Goal: Task Accomplishment & Management: Complete application form

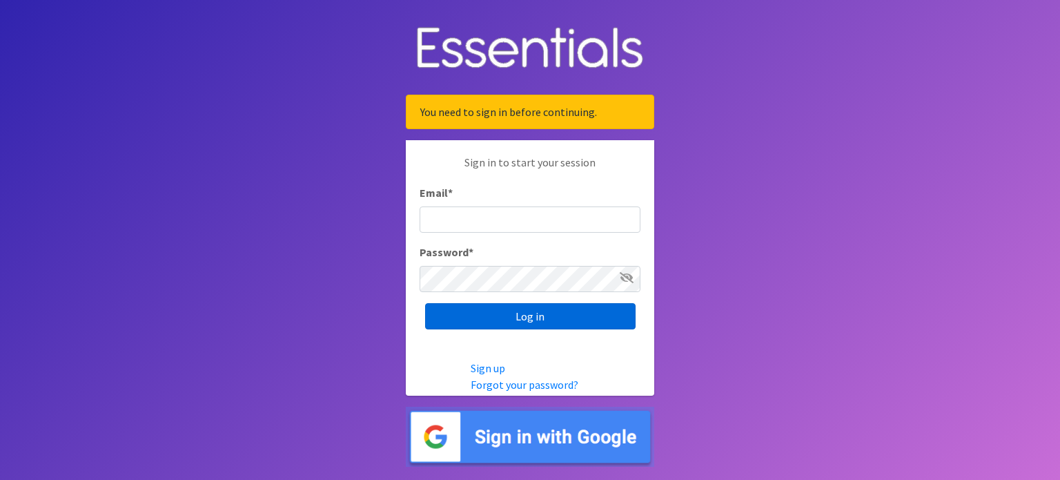
type input "[EMAIL_ADDRESS][DOMAIN_NAME]"
click at [503, 314] on input "Log in" at bounding box center [530, 316] width 210 height 26
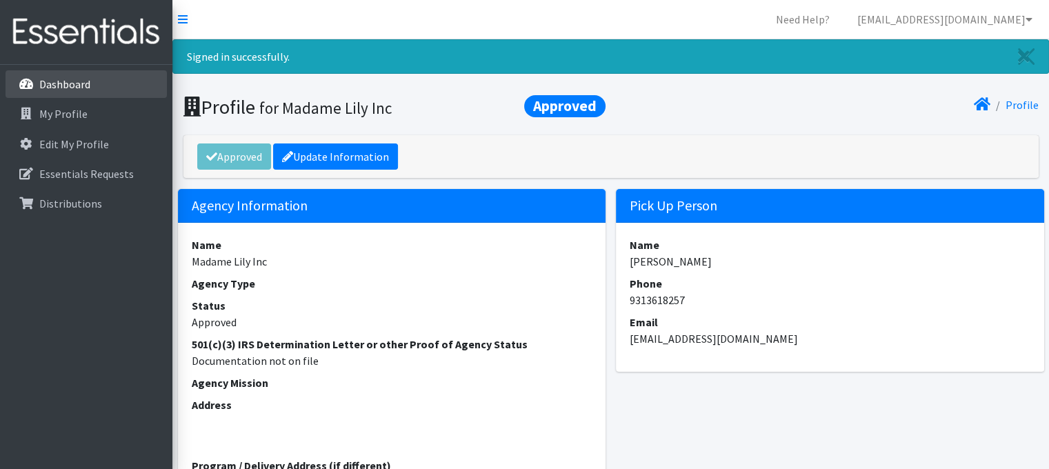
click at [53, 83] on p "Dashboard" at bounding box center [64, 84] width 51 height 14
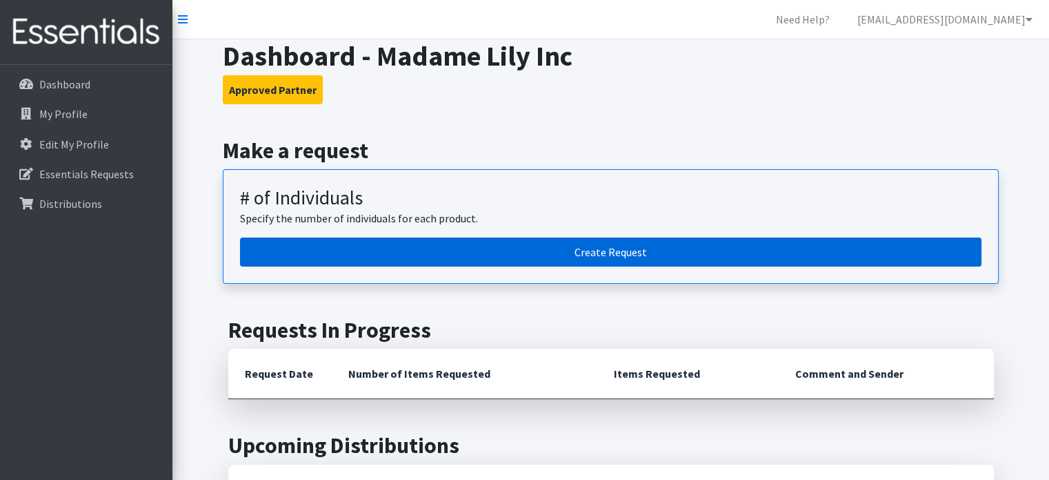
click at [524, 250] on link "Create Request" at bounding box center [611, 251] width 742 height 29
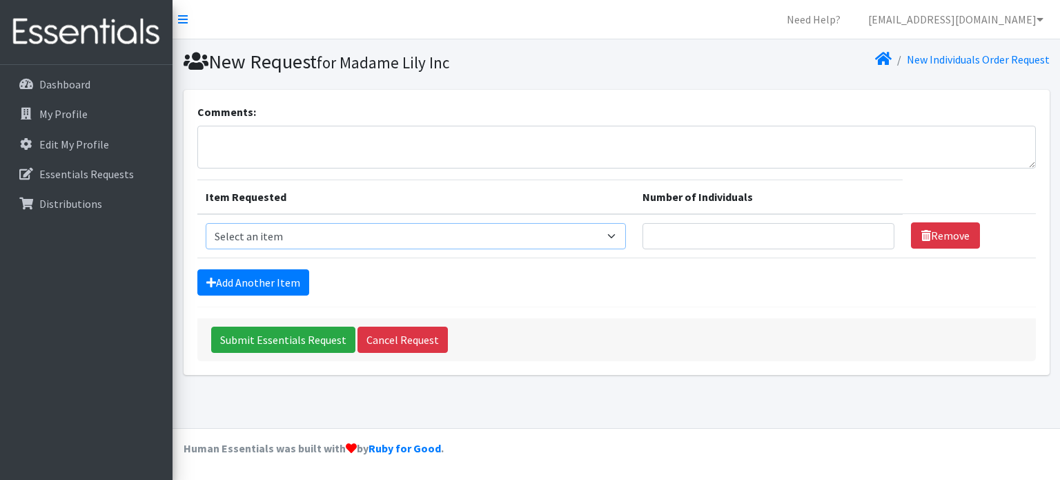
click at [487, 238] on select "Select an item # - Total number of kids being served with this order: Baby wipe…" at bounding box center [416, 236] width 421 height 26
click at [206, 223] on select "Select an item # - Total number of kids being served with this order: Baby wipe…" at bounding box center [416, 236] width 421 height 26
click at [618, 231] on select "Select an item # - Total number of kids being served with this order: Baby wipe…" at bounding box center [416, 236] width 421 height 26
select select "12644"
click at [206, 223] on select "Select an item # - Total number of kids being served with this order: Baby wipe…" at bounding box center [416, 236] width 421 height 26
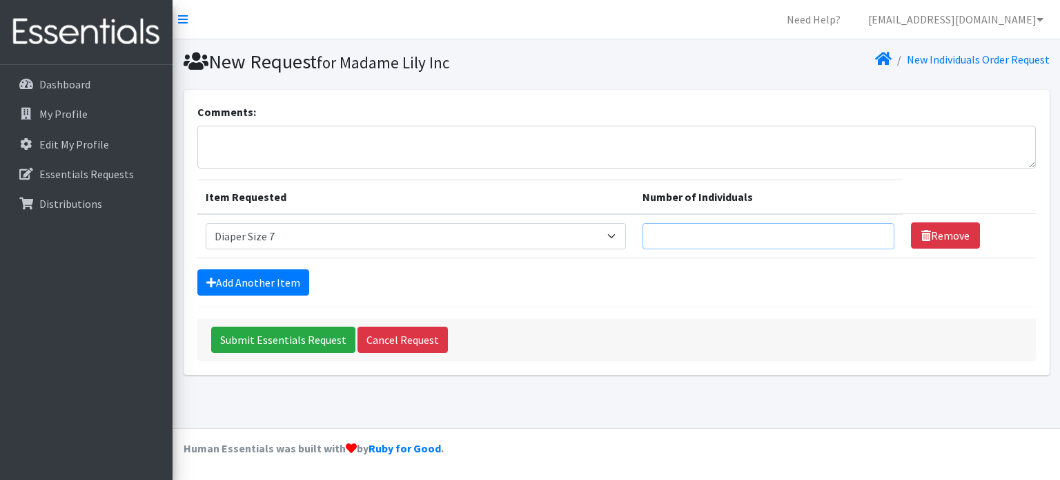
click at [715, 235] on input "Number of Individuals" at bounding box center [768, 236] width 252 height 26
type input "3"
type input "4"
click at [247, 280] on link "Add Another Item" at bounding box center [253, 282] width 112 height 26
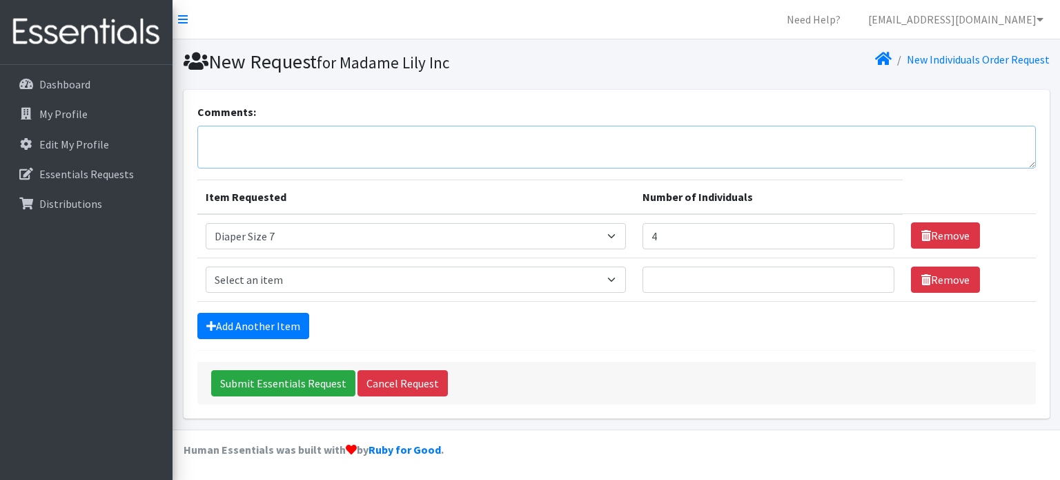
click at [245, 153] on textarea "Comments:" at bounding box center [616, 147] width 838 height 43
click at [604, 115] on div "Comments: Requesting" at bounding box center [616, 135] width 838 height 65
click at [274, 139] on textarea "Requesting" at bounding box center [616, 147] width 838 height 43
click at [491, 137] on textarea "Requesting baby bags, Clorox wipes, Sanitary Napkins or any baby Essential" at bounding box center [616, 147] width 838 height 43
click at [494, 135] on textarea "Requesting baby bags, Clorox wipes, Sanitary Napkins or any baby Essential" at bounding box center [616, 147] width 838 height 43
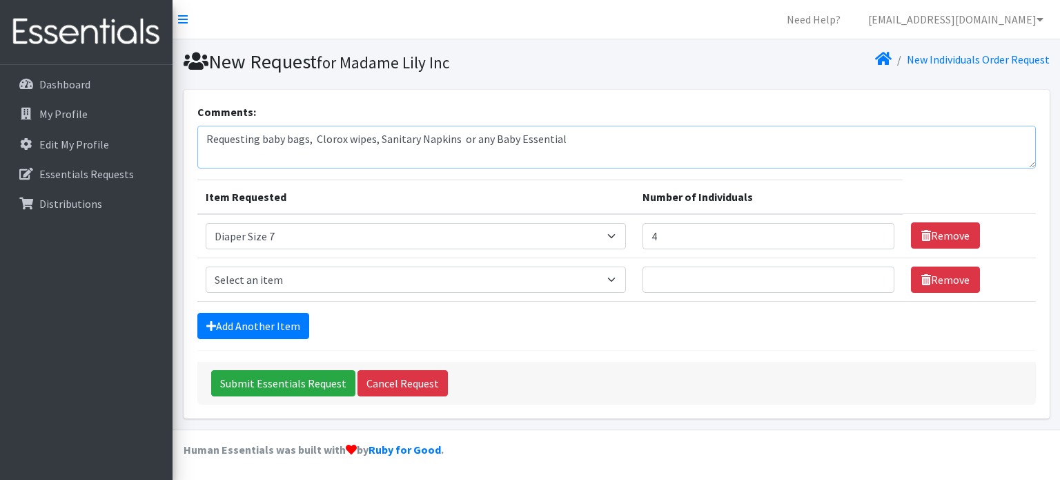
click at [569, 135] on textarea "Requesting baby bags, Clorox wipes, Sanitary Napkins or any Baby Essential" at bounding box center [616, 147] width 838 height 43
click at [265, 140] on textarea "Requesting baby bags, Clorox wipes, Sanitary Napkins or any Baby Essential 25 e…" at bounding box center [616, 147] width 838 height 43
type textarea "Requesting Baby bags, Clorox wipes, Sanitary Napkins or any Baby Essential 25 e…"
click at [287, 380] on input "Submit Essentials Request" at bounding box center [283, 383] width 144 height 26
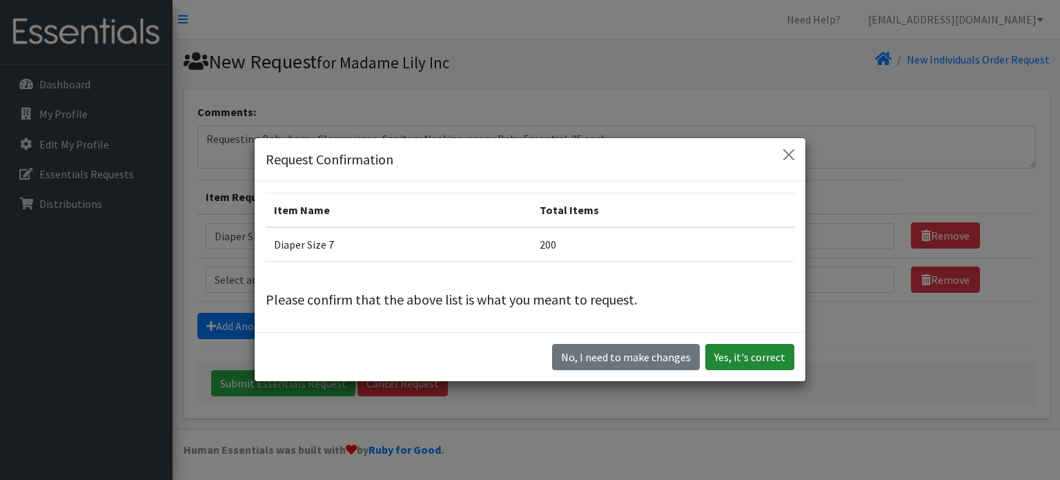
click at [724, 358] on button "Yes, it's correct" at bounding box center [749, 357] width 89 height 26
